Goal: Task Accomplishment & Management: Use online tool/utility

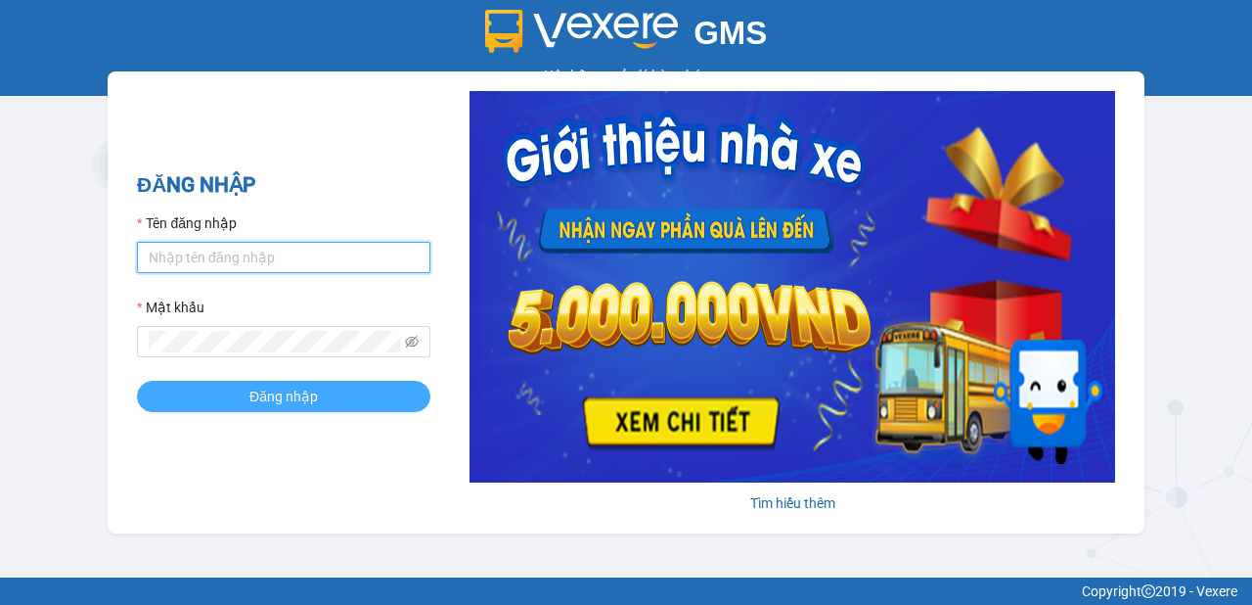
type input "minh.vinhthanhsoctrang"
click at [248, 388] on button "Đăng nhập" at bounding box center [283, 396] width 293 height 31
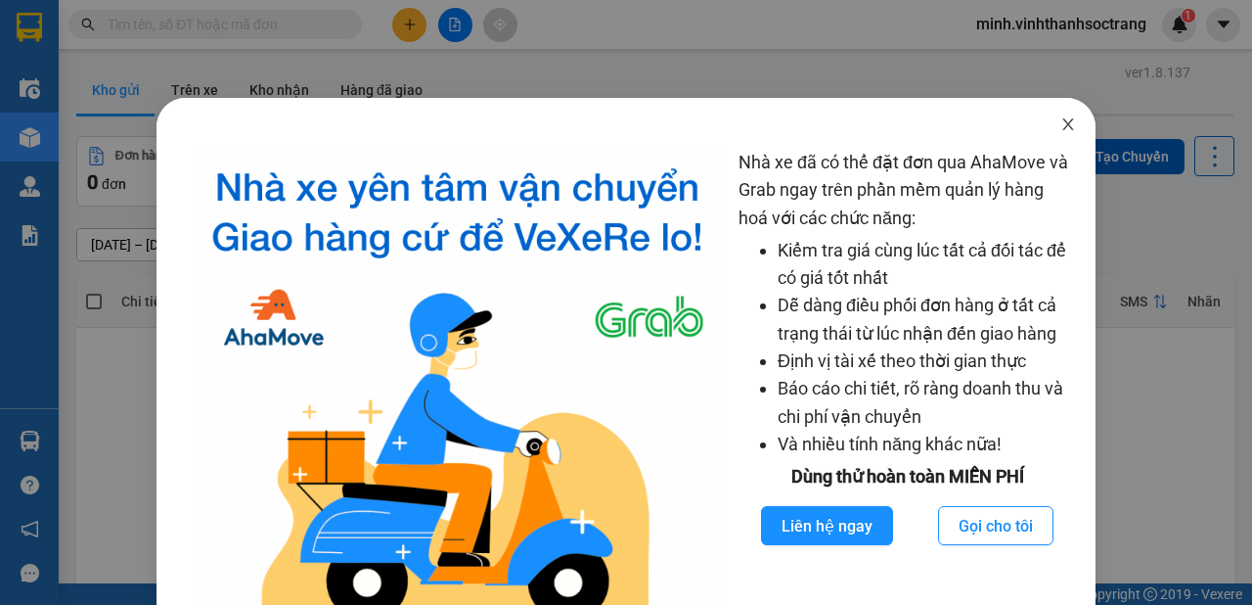
click at [1062, 123] on icon "close" at bounding box center [1067, 124] width 11 height 12
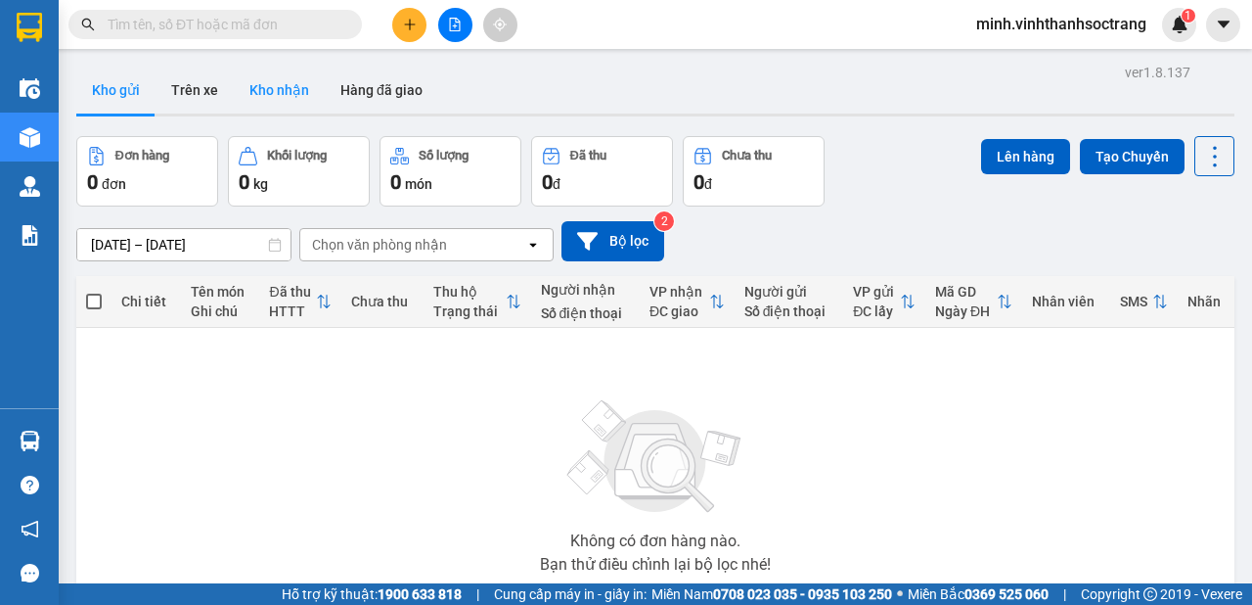
click at [274, 89] on button "Kho nhận" at bounding box center [279, 90] width 91 height 47
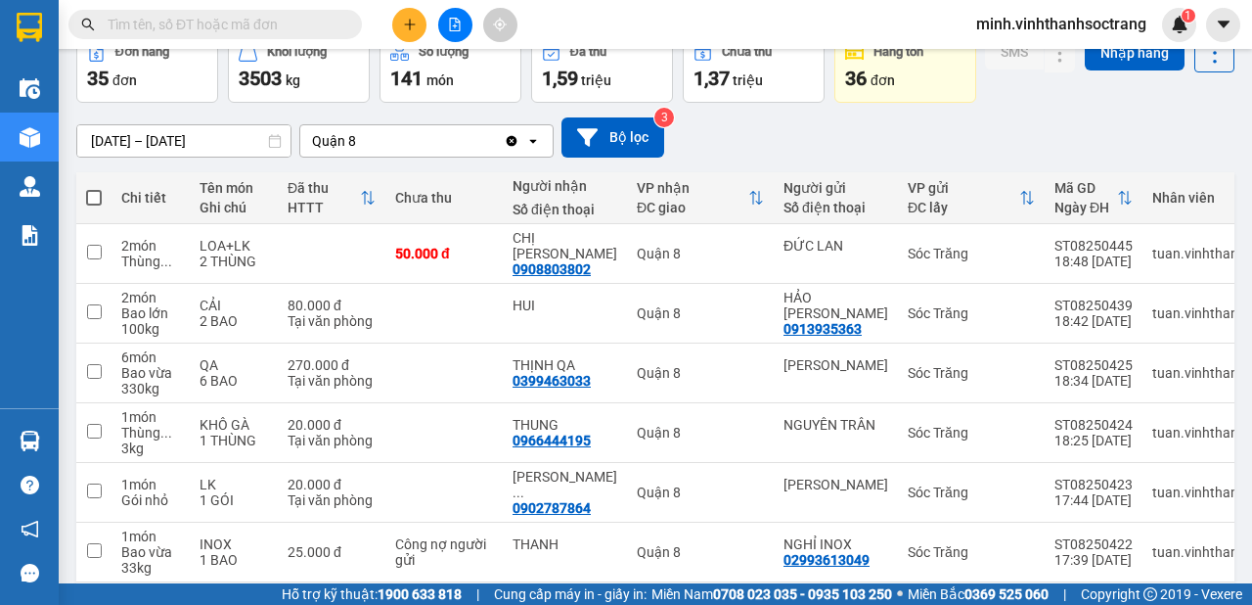
scroll to position [208, 0]
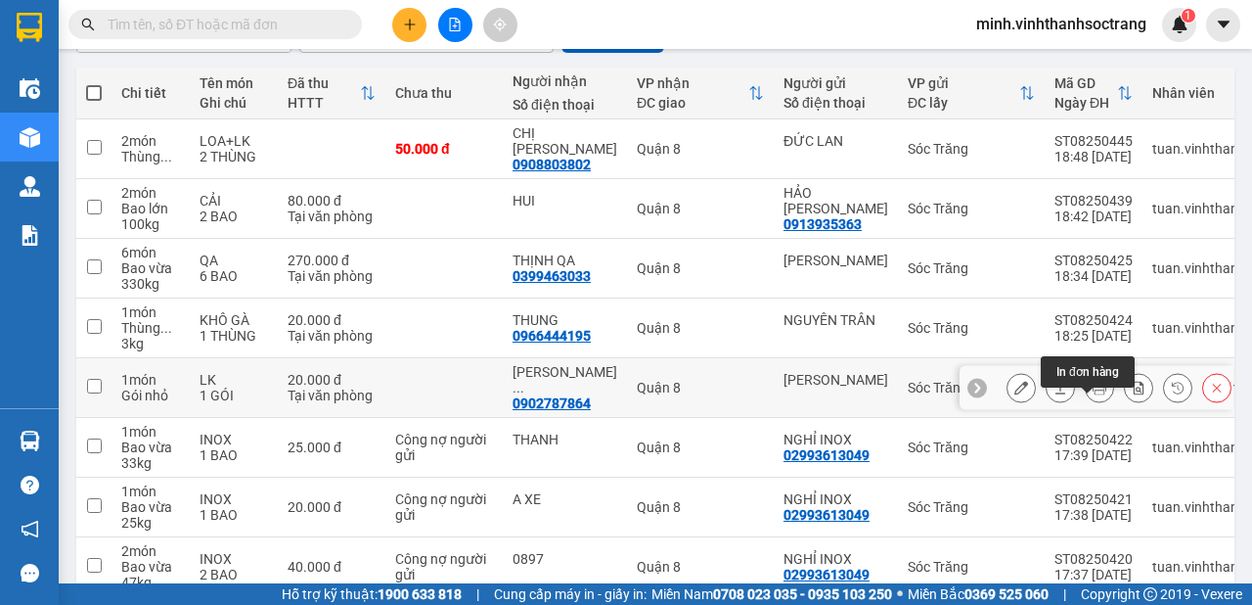
click at [1093, 394] on icon at bounding box center [1100, 388] width 14 height 14
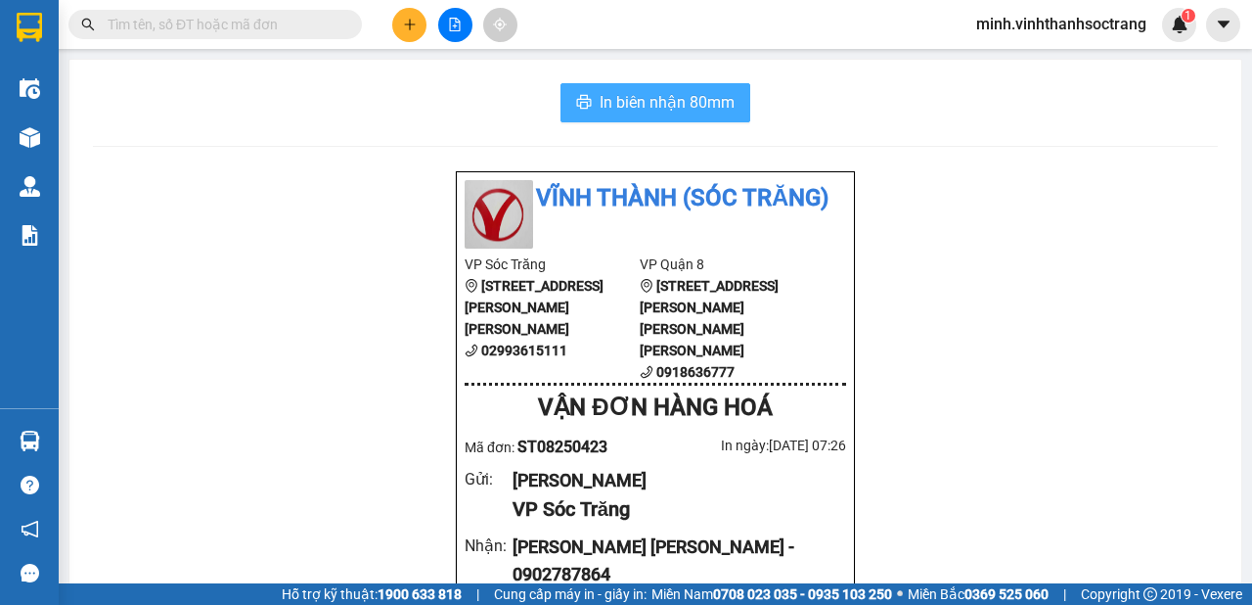
click at [650, 98] on span "In biên nhận 80mm" at bounding box center [667, 102] width 135 height 24
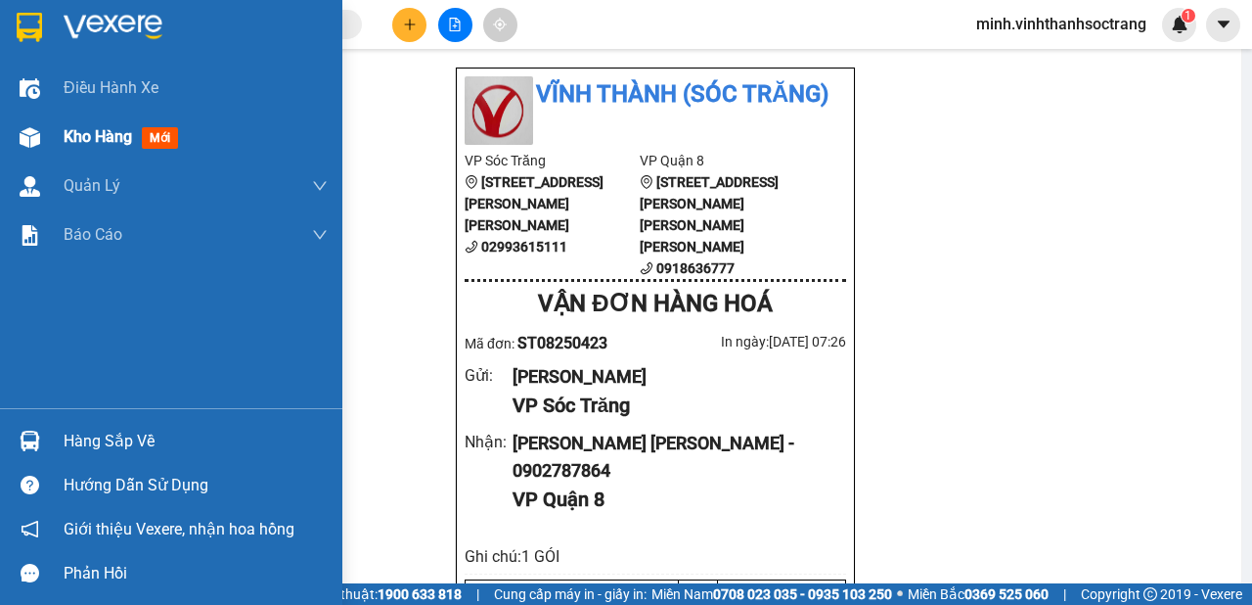
click at [121, 138] on span "Kho hàng" at bounding box center [98, 136] width 68 height 19
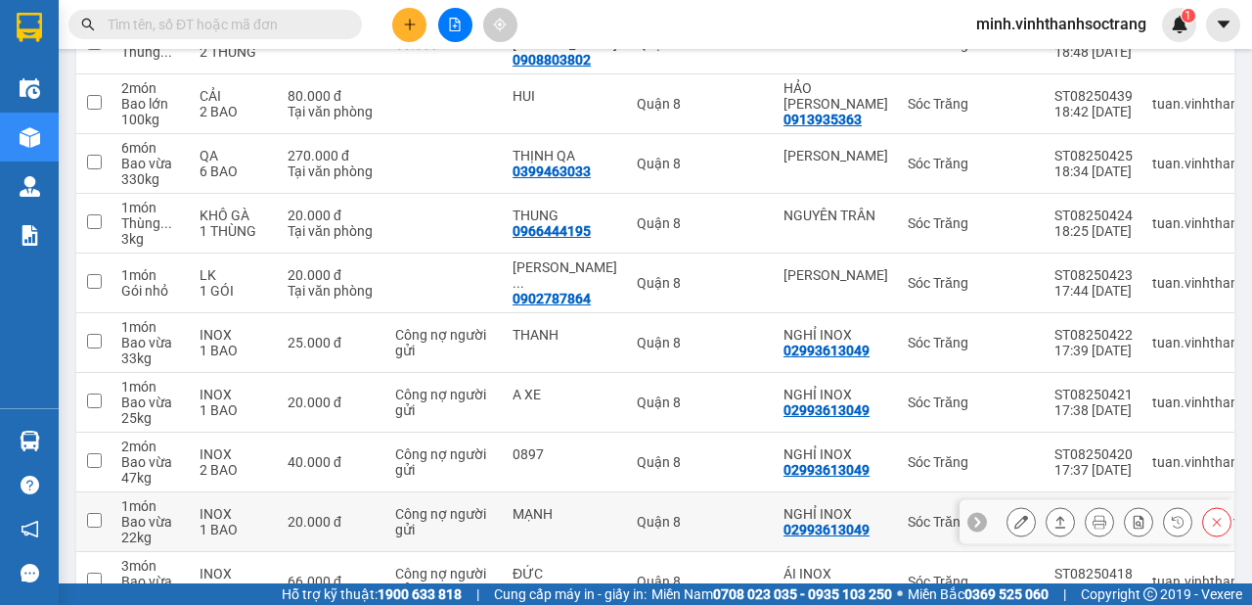
scroll to position [417, 0]
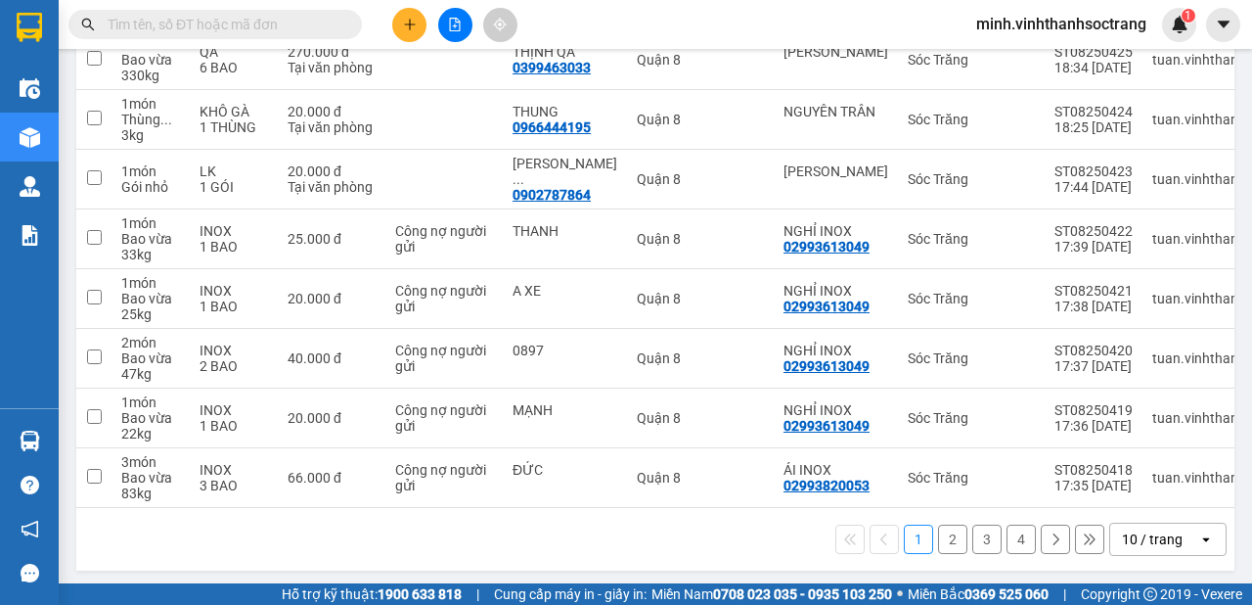
click at [951, 552] on button "2" at bounding box center [952, 538] width 29 height 29
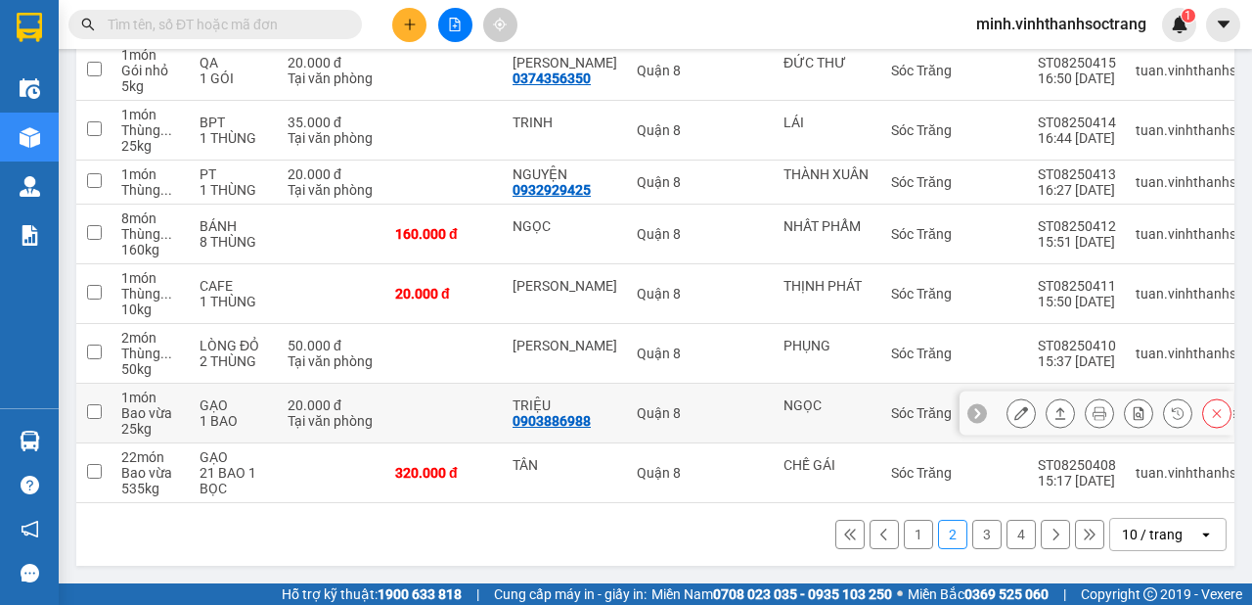
scroll to position [455, 0]
click at [980, 530] on button "3" at bounding box center [986, 533] width 29 height 29
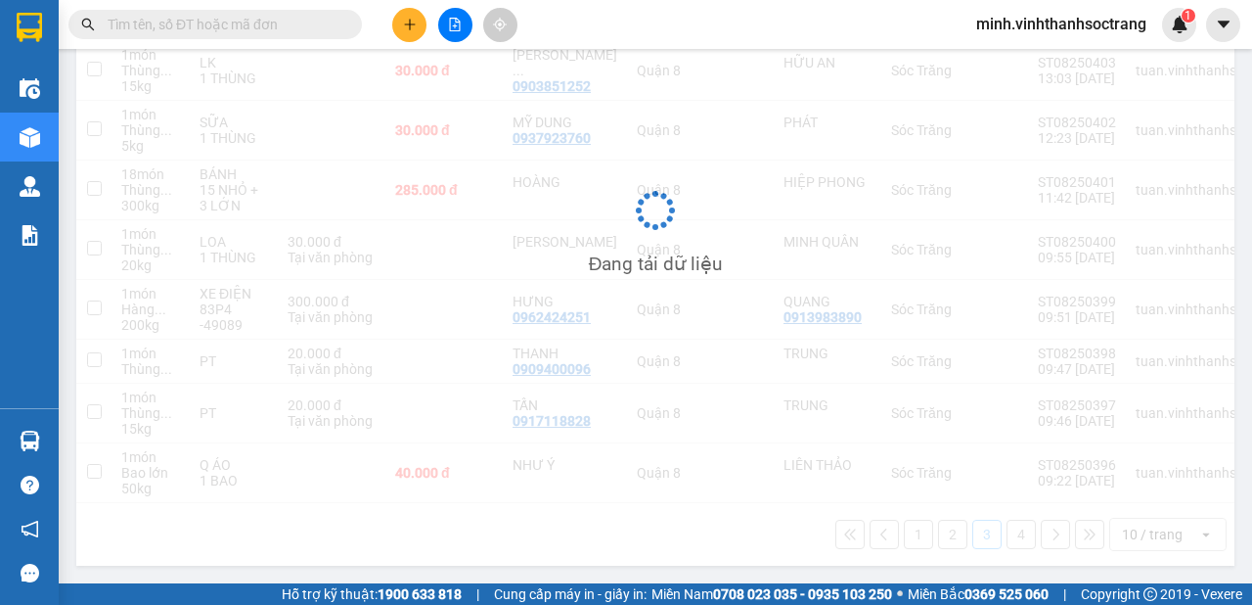
scroll to position [439, 0]
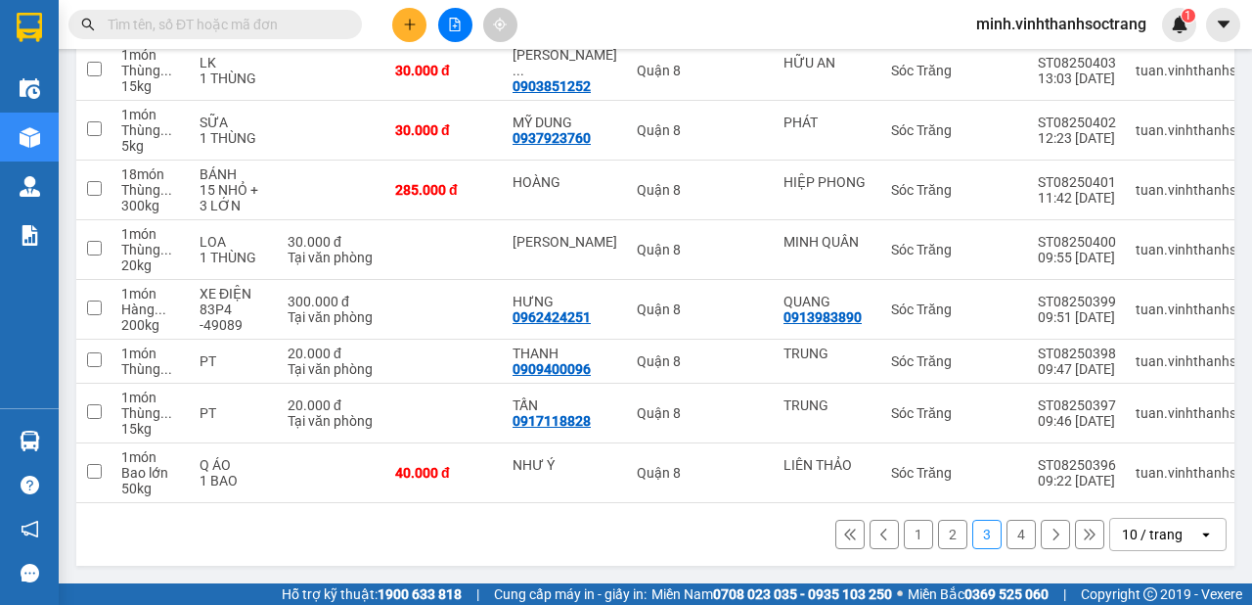
click at [1007, 539] on button "4" at bounding box center [1021, 533] width 29 height 29
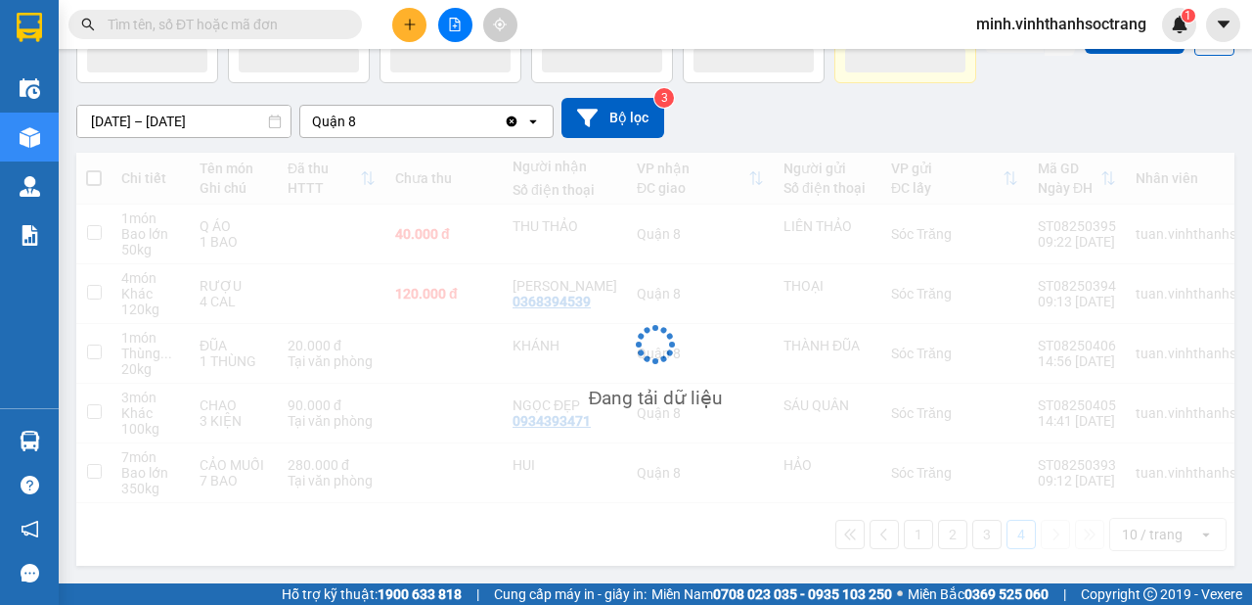
scroll to position [173, 0]
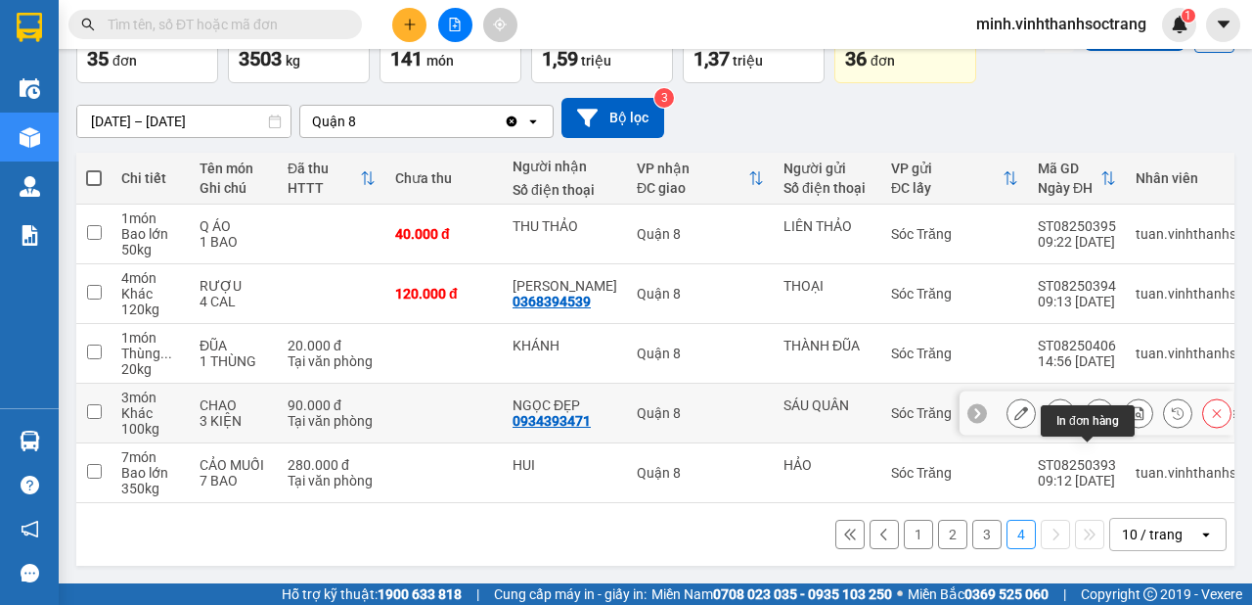
click at [1093, 406] on icon at bounding box center [1100, 413] width 14 height 14
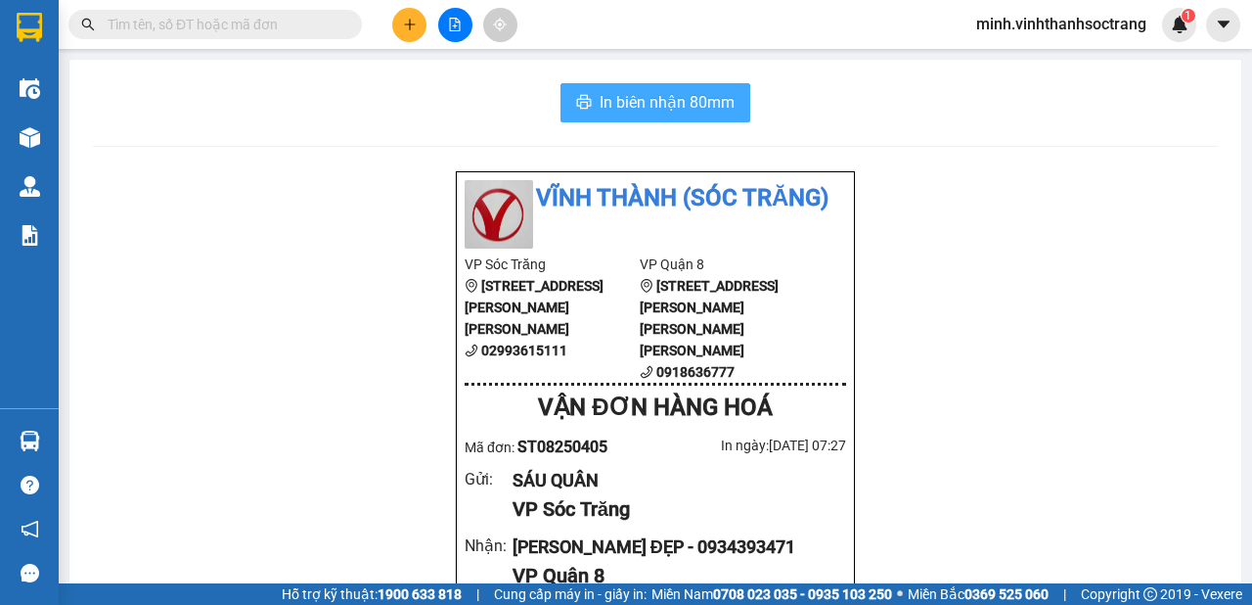
click at [720, 91] on span "In biên nhận 80mm" at bounding box center [667, 102] width 135 height 24
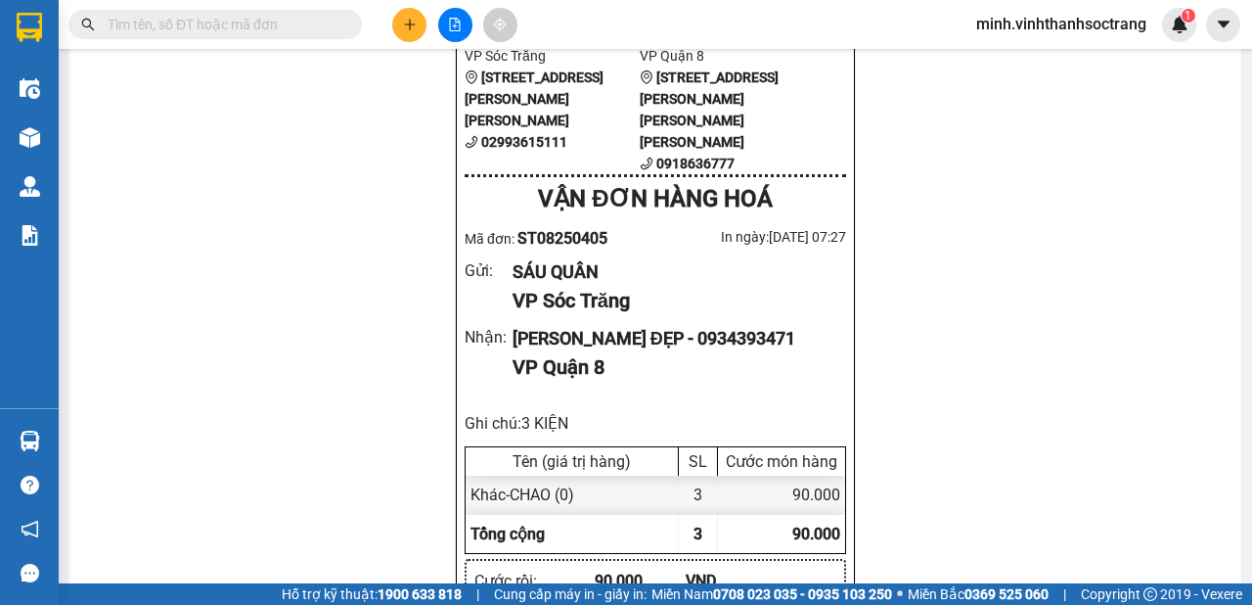
scroll to position [313, 0]
